Goal: Information Seeking & Learning: Learn about a topic

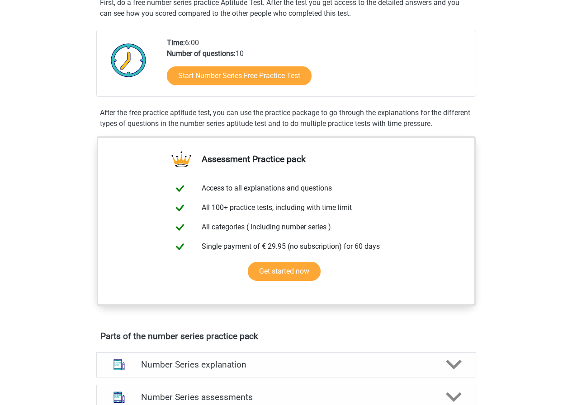
scroll to position [136, 0]
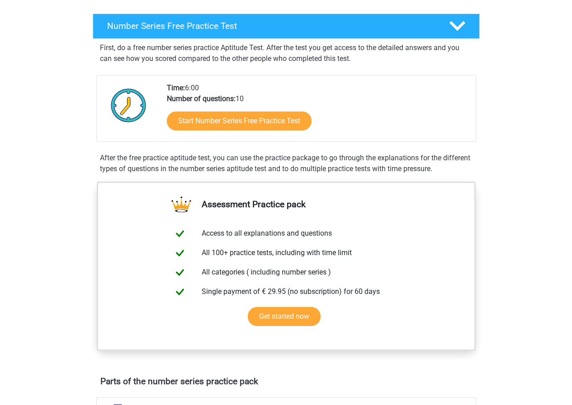
click at [428, 12] on div "Number Series Free Practice Test First, do a free number series practice Aptitu…" at bounding box center [286, 96] width 422 height 172
click at [418, 31] on h4 "Number Series Free Practice Test" at bounding box center [270, 26] width 327 height 10
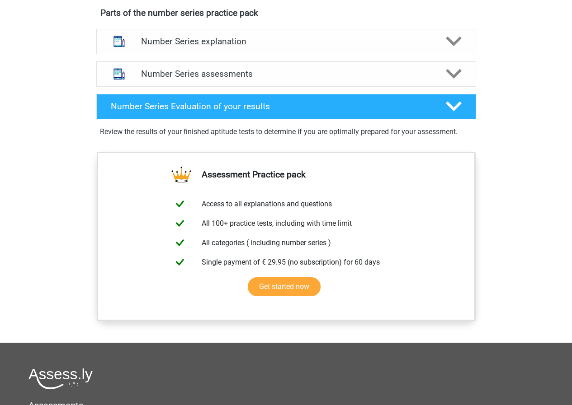
scroll to position [316, 0]
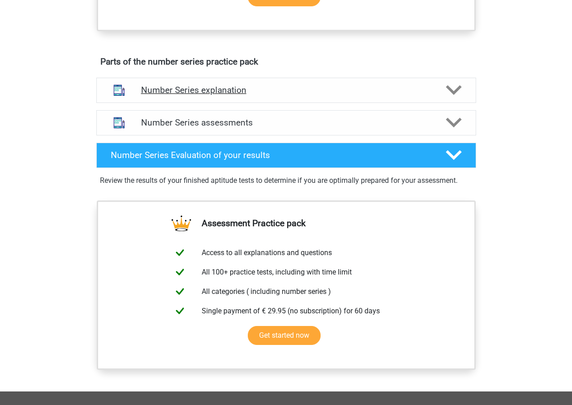
click at [261, 93] on h4 "Number Series explanation" at bounding box center [286, 90] width 290 height 10
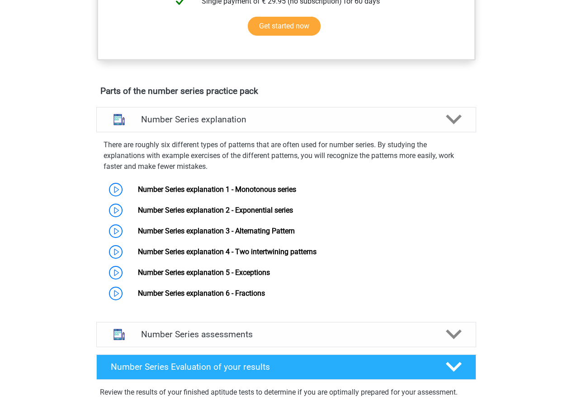
scroll to position [271, 0]
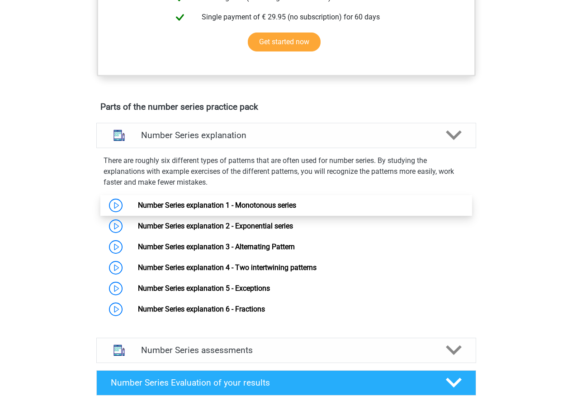
click at [138, 205] on link "Number Series explanation 1 - Monotonous series" at bounding box center [217, 205] width 158 height 9
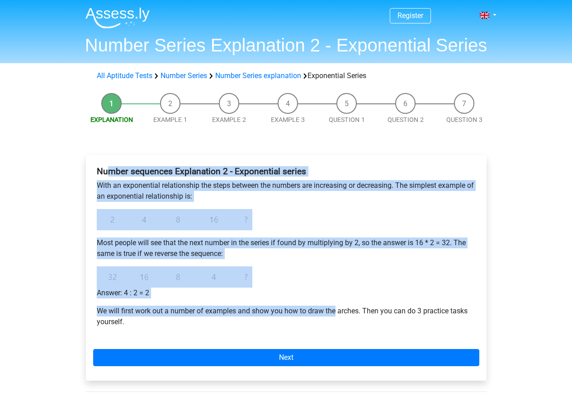
drag, startPoint x: 229, startPoint y: 204, endPoint x: 336, endPoint y: 309, distance: 149.6
click at [336, 309] on div "Number sequences Explanation 2 - Exponential series With an exponential relatio…" at bounding box center [286, 268] width 400 height 226
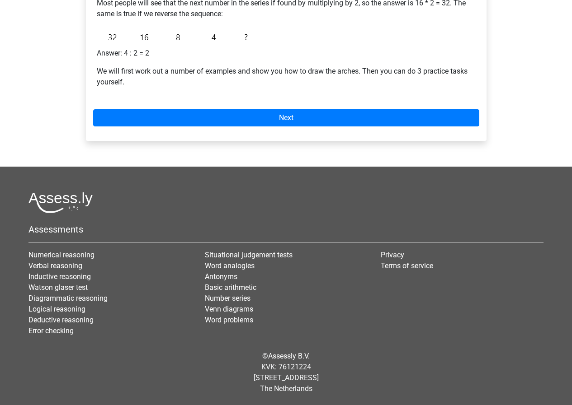
drag, startPoint x: 72, startPoint y: 161, endPoint x: 228, endPoint y: 13, distance: 215.1
click at [74, 157] on div "Register Nederlands English" at bounding box center [286, 82] width 572 height 645
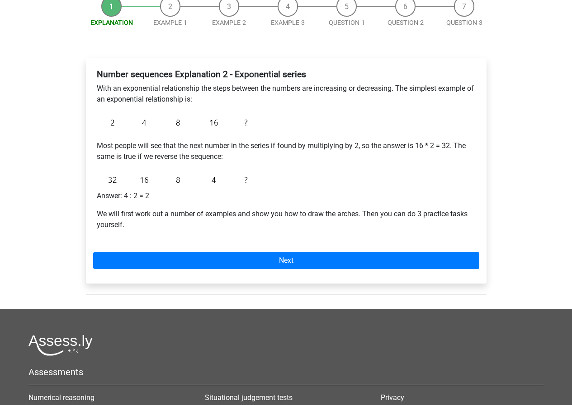
scroll to position [0, 0]
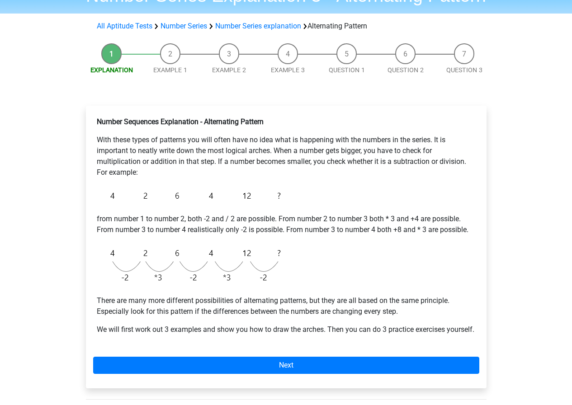
scroll to position [45, 0]
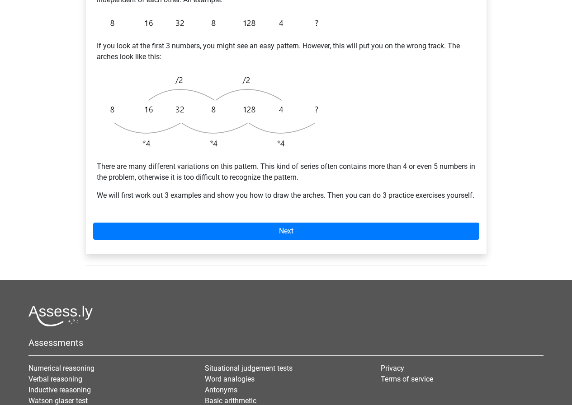
scroll to position [316, 0]
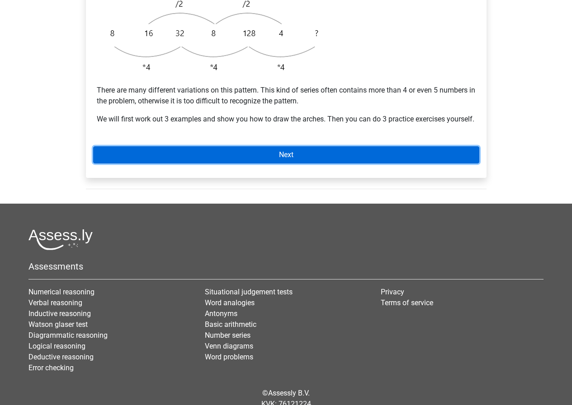
click at [253, 163] on link "Next" at bounding box center [286, 154] width 386 height 17
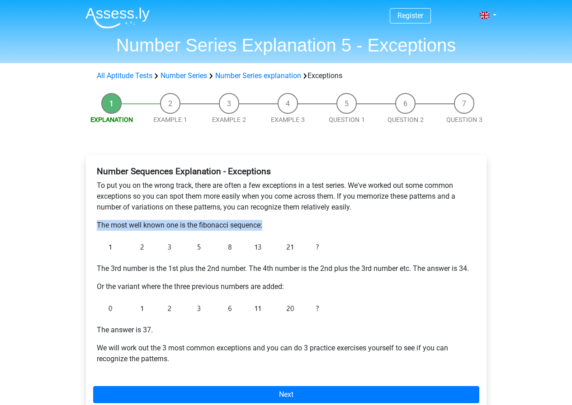
drag, startPoint x: 87, startPoint y: 224, endPoint x: 310, endPoint y: 226, distance: 222.3
click at [310, 226] on div "Number Sequences Explanation - Exceptions To put you on the wrong track, there …" at bounding box center [286, 286] width 400 height 263
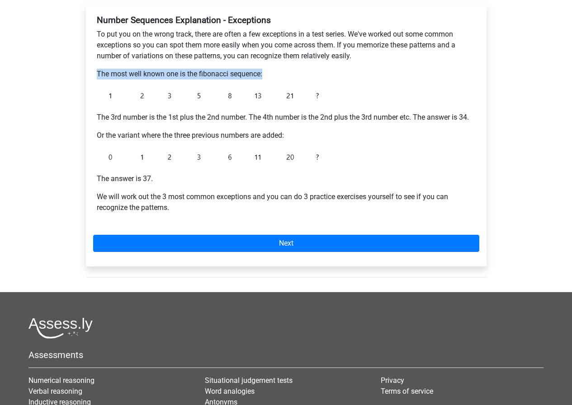
scroll to position [136, 0]
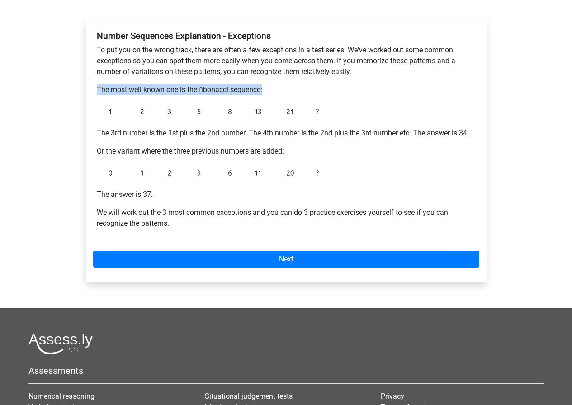
click at [184, 81] on div "Number Sequences Explanation - Exceptions To put you on the wrong track, there …" at bounding box center [286, 133] width 386 height 213
drag, startPoint x: 87, startPoint y: 88, endPoint x: 305, endPoint y: 90, distance: 217.8
click at [305, 90] on div "Number Sequences Explanation - Exceptions To put you on the wrong track, there …" at bounding box center [286, 151] width 400 height 263
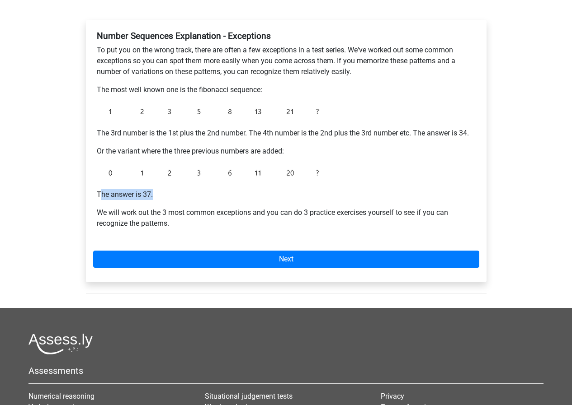
drag, startPoint x: 99, startPoint y: 187, endPoint x: 191, endPoint y: 188, distance: 91.3
click at [191, 188] on div "Number Sequences Explanation - Exceptions To put you on the wrong track, there …" at bounding box center [286, 133] width 386 height 213
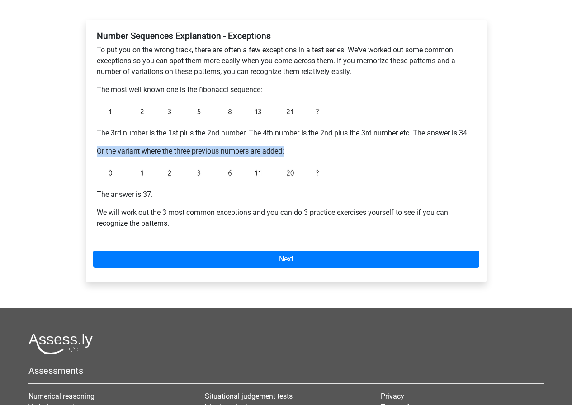
drag, startPoint x: 93, startPoint y: 145, endPoint x: 302, endPoint y: 147, distance: 209.2
click at [302, 147] on div "Number Sequences Explanation - Exceptions To put you on the wrong track, there …" at bounding box center [286, 151] width 400 height 263
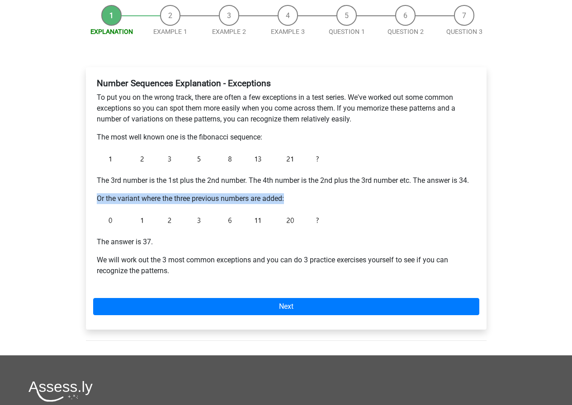
scroll to position [90, 0]
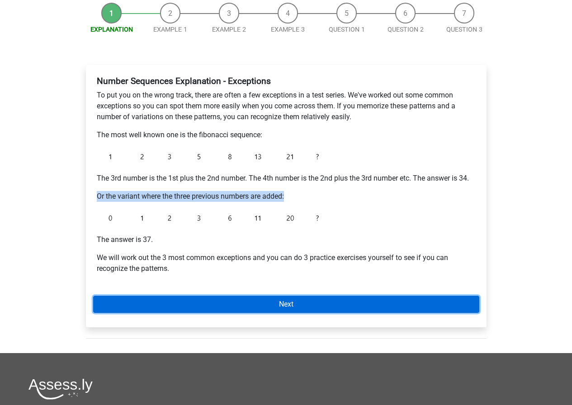
click at [262, 301] on link "Next" at bounding box center [286, 304] width 386 height 17
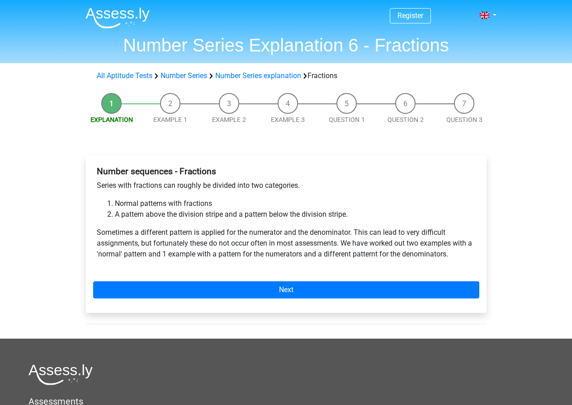
click at [168, 105] on li "Example 1" at bounding box center [170, 109] width 59 height 32
click at [238, 103] on li "Example 2" at bounding box center [229, 109] width 59 height 32
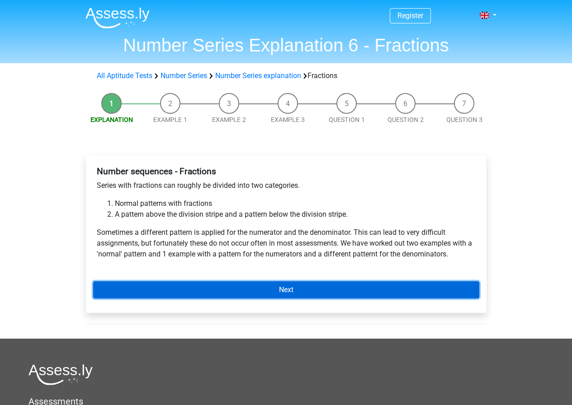
click at [243, 292] on link "Next" at bounding box center [286, 290] width 386 height 17
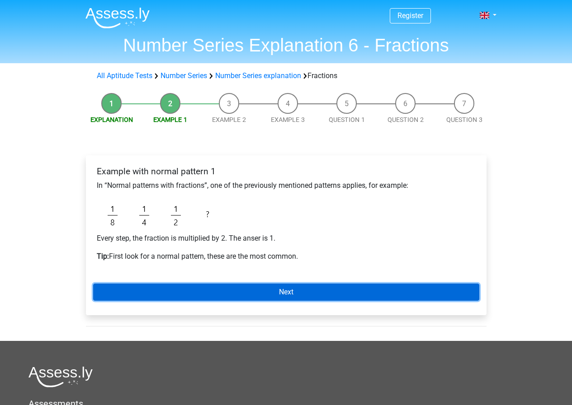
click at [284, 296] on link "Next" at bounding box center [286, 292] width 386 height 17
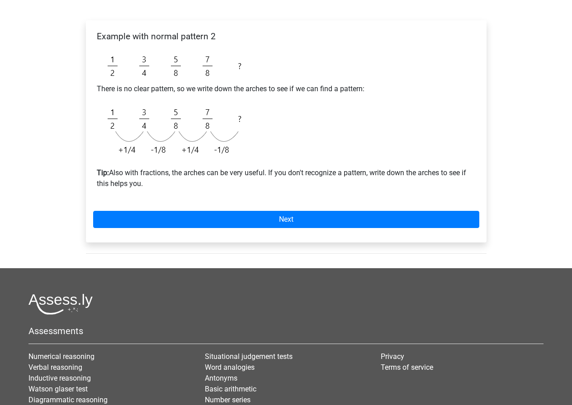
scroll to position [136, 0]
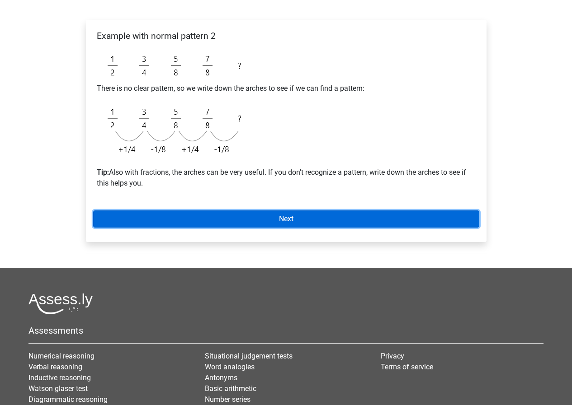
click at [312, 224] on link "Next" at bounding box center [286, 219] width 386 height 17
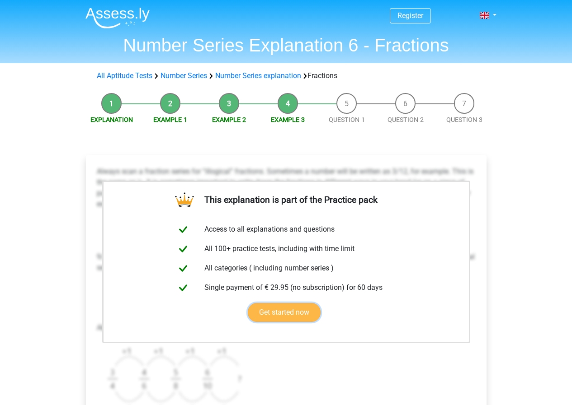
click at [320, 303] on link "Get started now" at bounding box center [284, 312] width 73 height 19
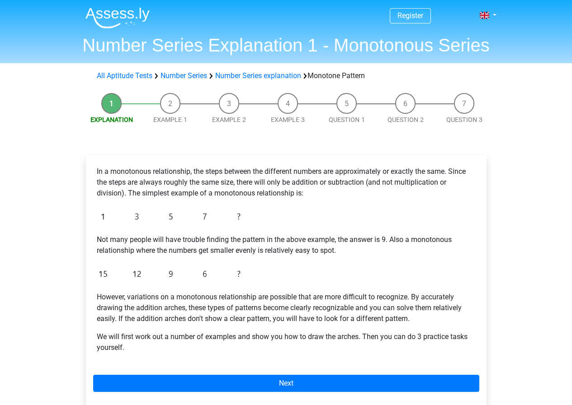
click at [165, 102] on li "Example 1" at bounding box center [170, 109] width 59 height 32
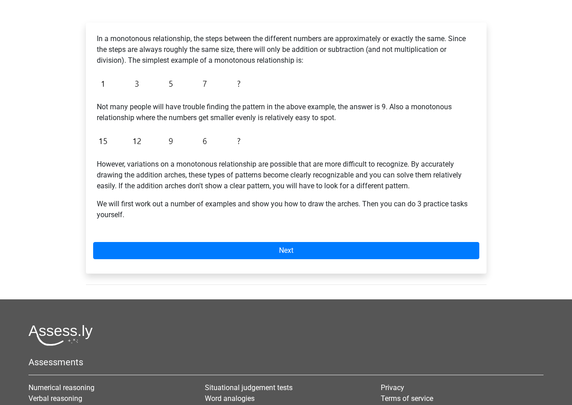
scroll to position [266, 0]
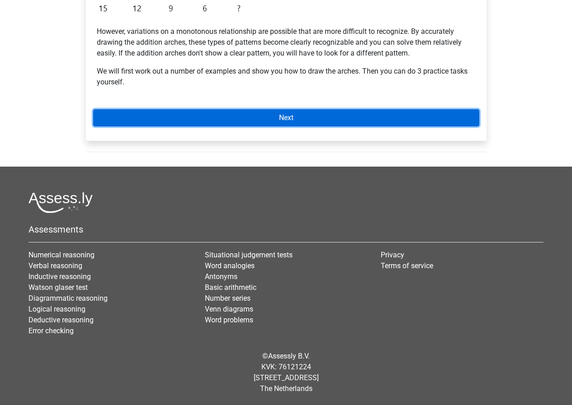
click at [304, 116] on link "Next" at bounding box center [286, 117] width 386 height 17
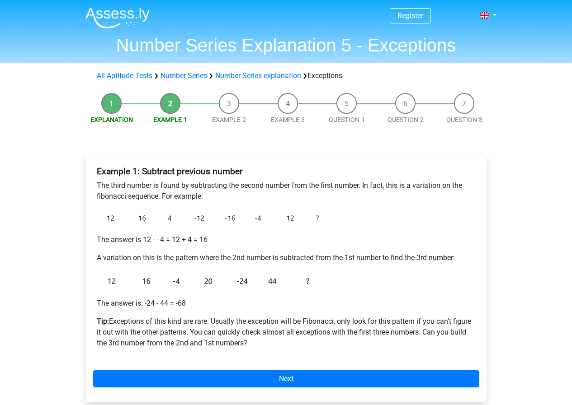
drag, startPoint x: 39, startPoint y: 25, endPoint x: 64, endPoint y: 19, distance: 26.0
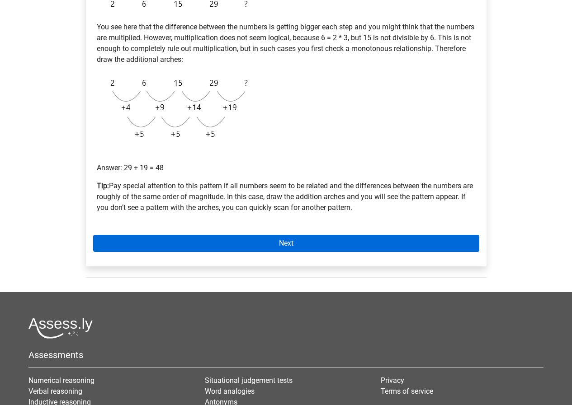
scroll to position [177, 0]
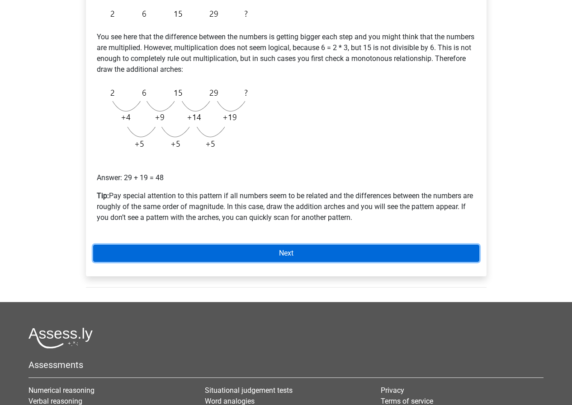
click at [275, 248] on link "Next" at bounding box center [286, 253] width 386 height 17
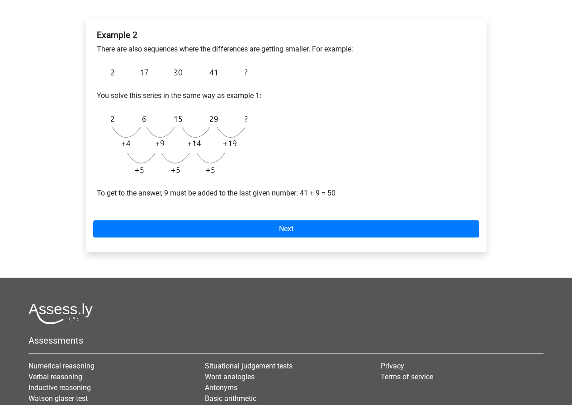
scroll to position [226, 0]
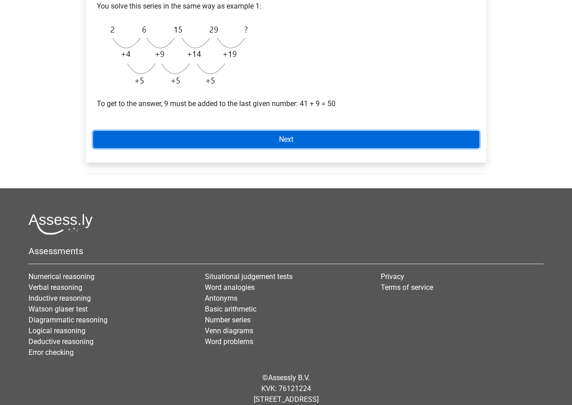
click at [309, 142] on link "Next" at bounding box center [286, 139] width 386 height 17
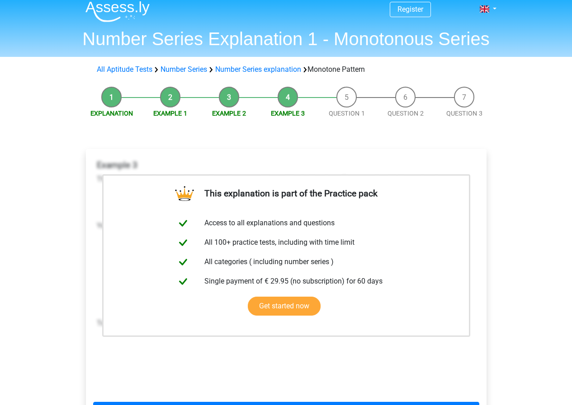
scroll to position [45, 0]
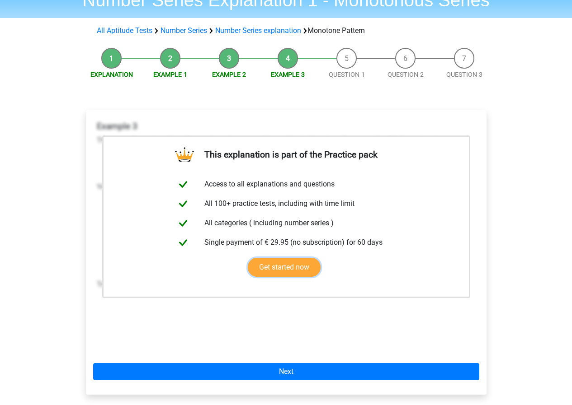
click at [320, 258] on link "Get started now" at bounding box center [284, 267] width 73 height 19
click at [271, 73] on link "Example 3" at bounding box center [288, 74] width 34 height 7
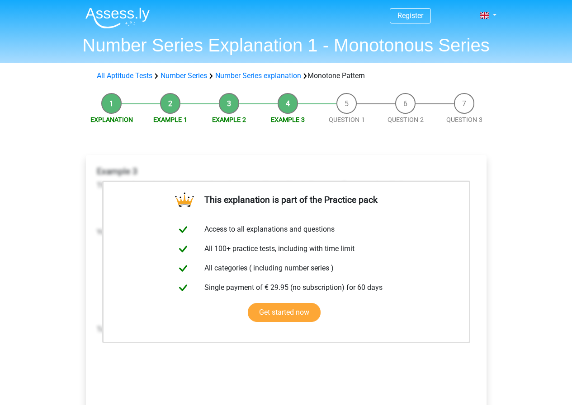
click at [202, 154] on div "This explanation is part of the Practice pack Access to all explanations and qu…" at bounding box center [286, 301] width 415 height 329
drag, startPoint x: 289, startPoint y: 109, endPoint x: 242, endPoint y: 13, distance: 107.3
click at [289, 108] on li "Example 3" at bounding box center [287, 109] width 59 height 32
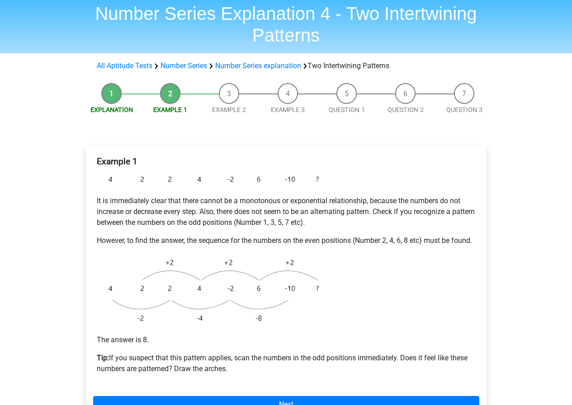
scroll to position [45, 0]
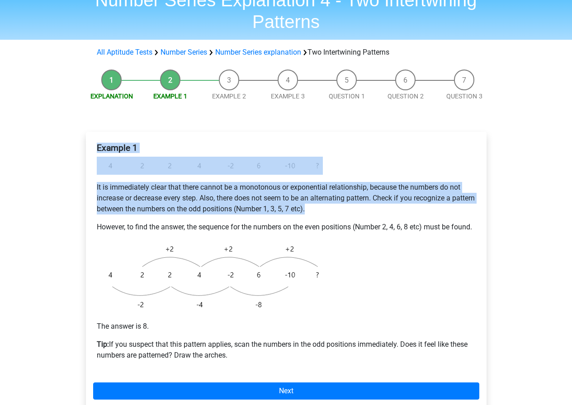
drag, startPoint x: 93, startPoint y: 169, endPoint x: 375, endPoint y: 205, distance: 284.2
click at [375, 205] on div "Example 1 It is immediately clear that there cannot be a monotonous or exponent…" at bounding box center [286, 255] width 386 height 233
click at [226, 196] on p "It is immediately clear that there cannot be a monotonous or exponential relati…" at bounding box center [286, 198] width 379 height 33
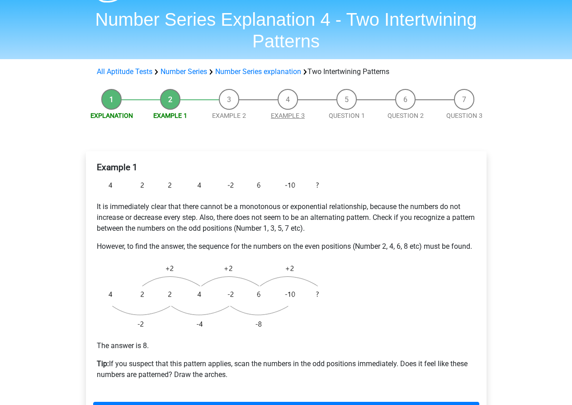
scroll to position [0, 0]
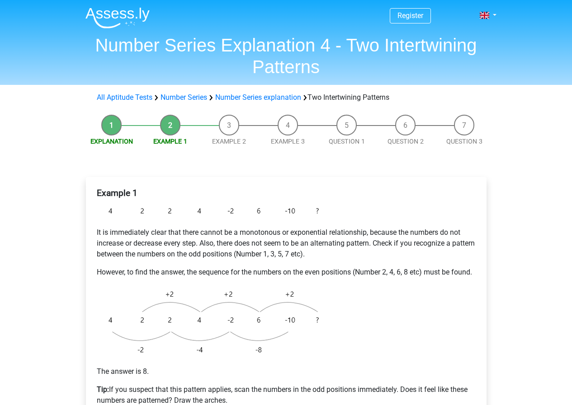
drag, startPoint x: 238, startPoint y: 124, endPoint x: 230, endPoint y: 124, distance: 8.1
click at [233, 124] on li "Example 2" at bounding box center [229, 131] width 59 height 32
click at [230, 124] on li "Example 2" at bounding box center [229, 131] width 59 height 32
click at [230, 140] on link "Example 2" at bounding box center [229, 141] width 34 height 7
